Goal: Check status: Check status

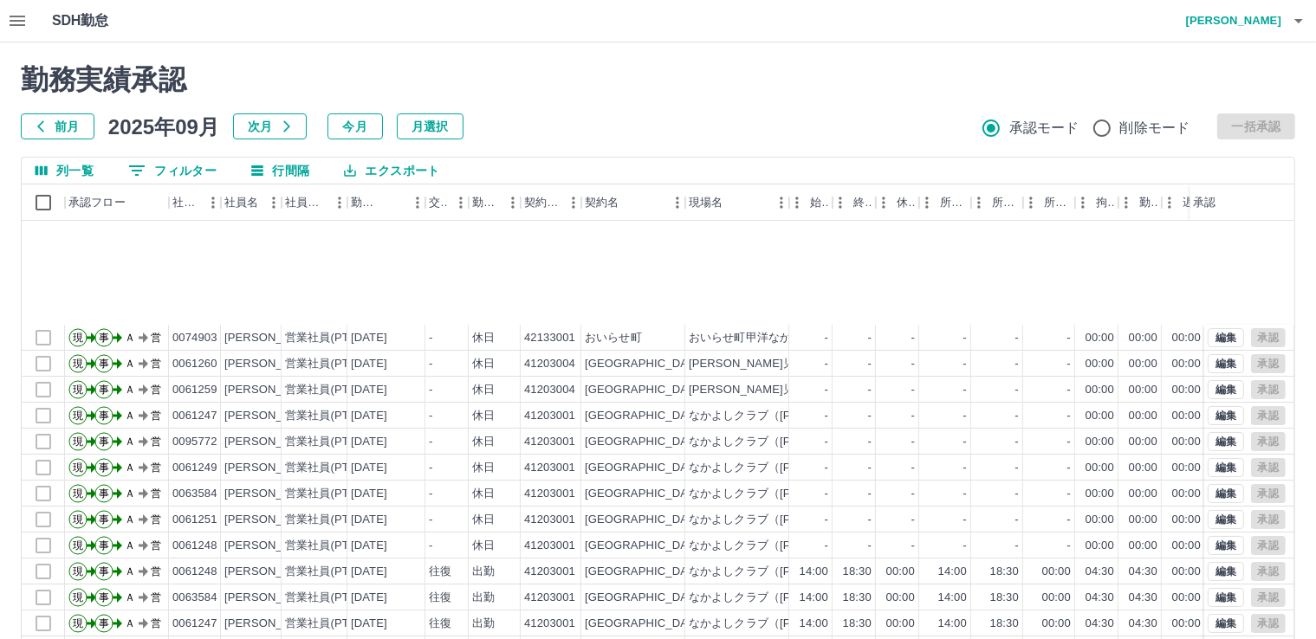
scroll to position [173, 0]
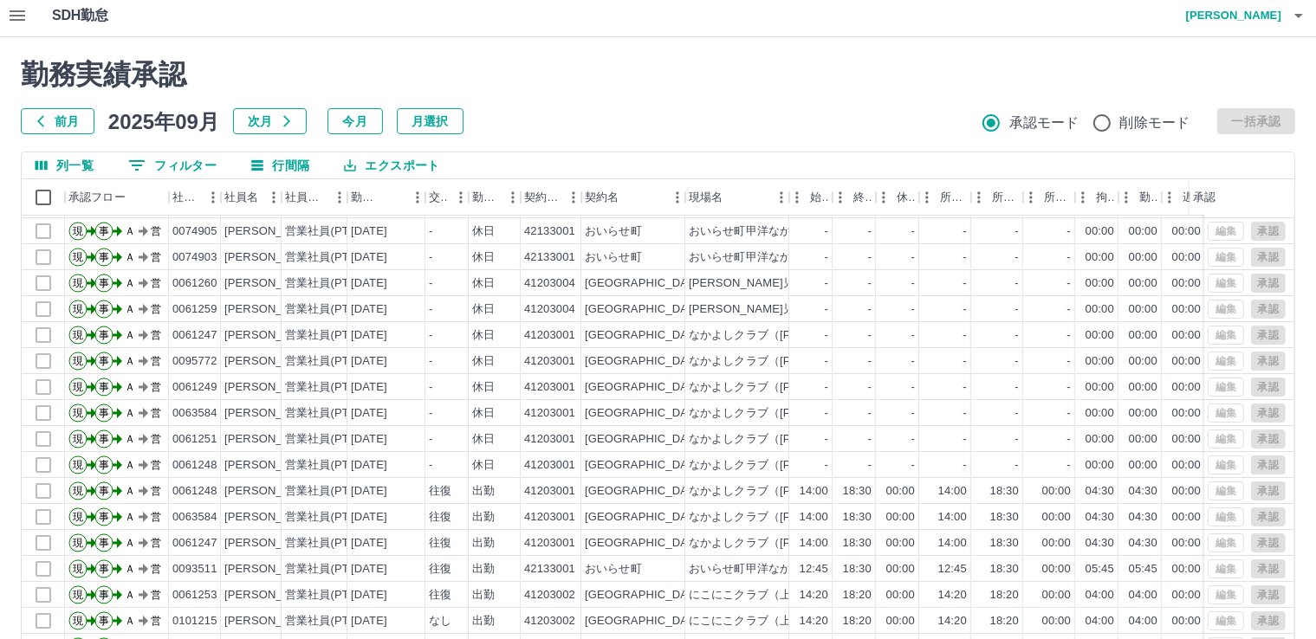
scroll to position [94, 0]
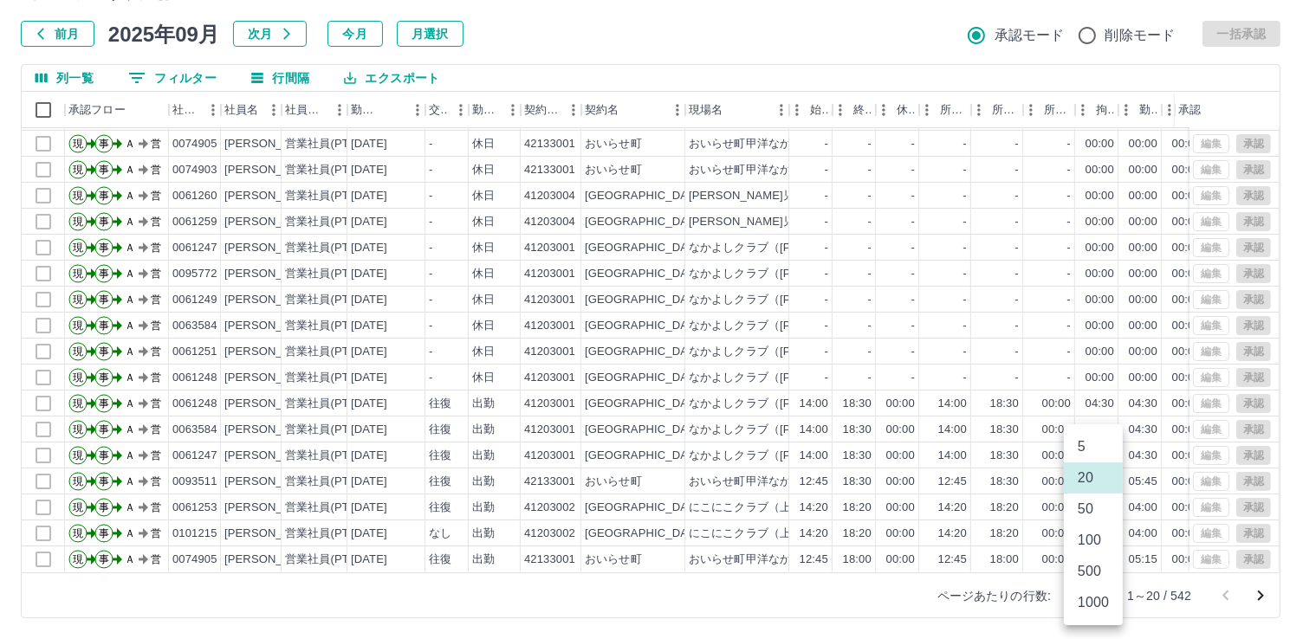
click at [1088, 590] on body "SDH勤怠 [PERSON_NAME] 勤務実績承認 前月 [DATE] 次月 今月 月選択 承認モード 削除モード 一括承認 列一覧 0 フィルター 行間隔…" at bounding box center [658, 273] width 1316 height 732
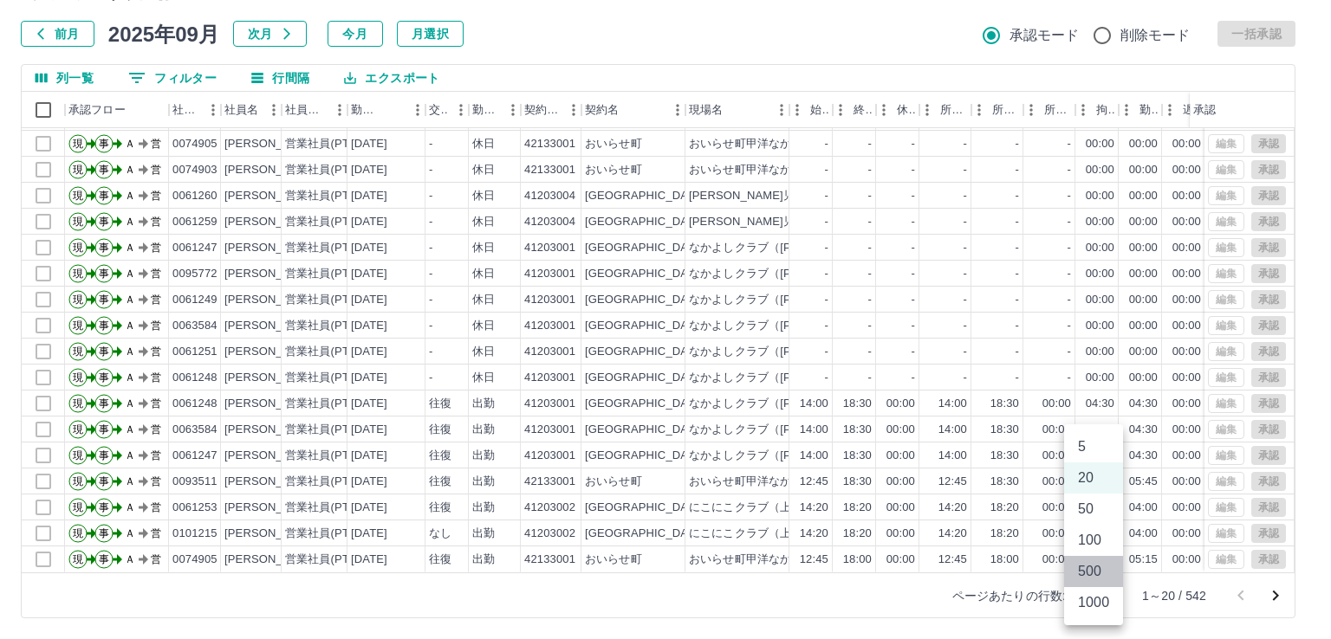
click at [1093, 579] on li "500" at bounding box center [1093, 571] width 59 height 31
type input "***"
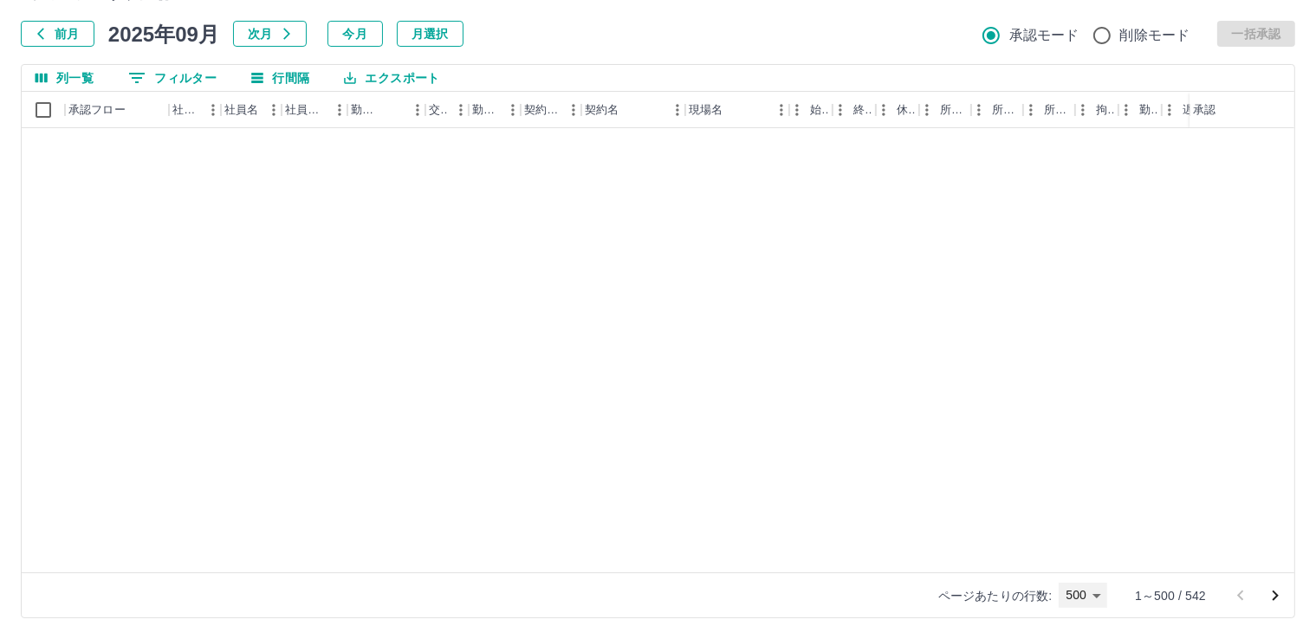
scroll to position [0, 0]
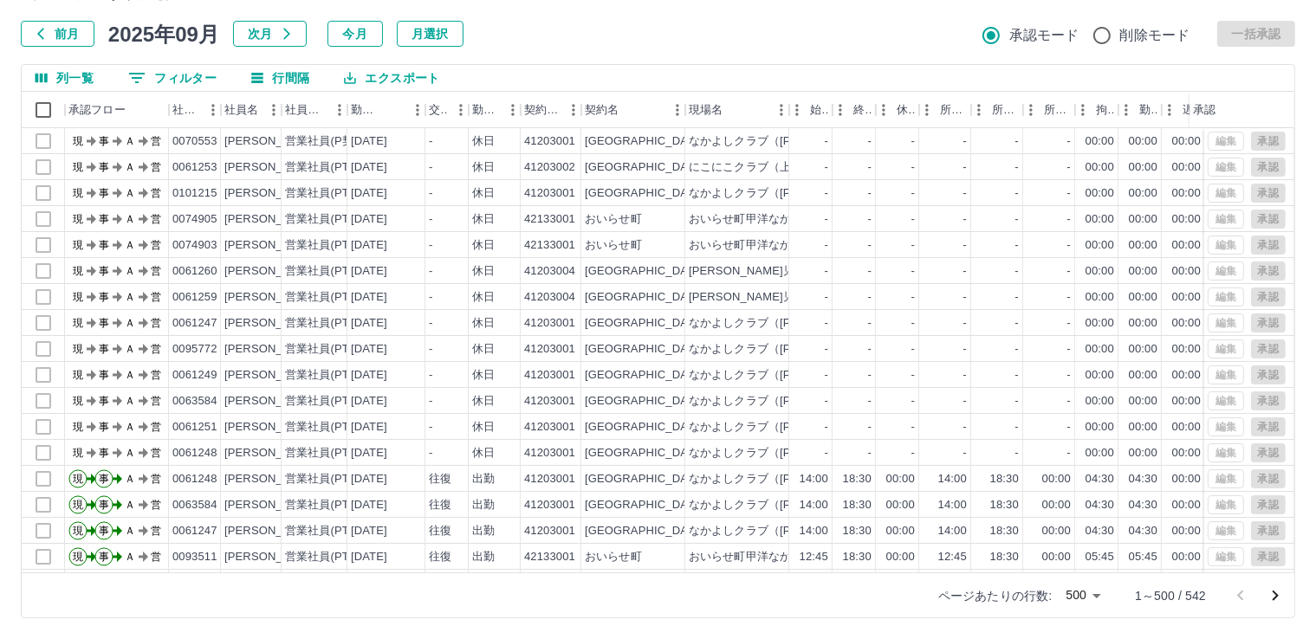
click at [725, 29] on div "前月 [DATE] 次月 今月 月選択 承認モード 削除モード 一括承認" at bounding box center [658, 34] width 1275 height 26
